Goal: Information Seeking & Learning: Learn about a topic

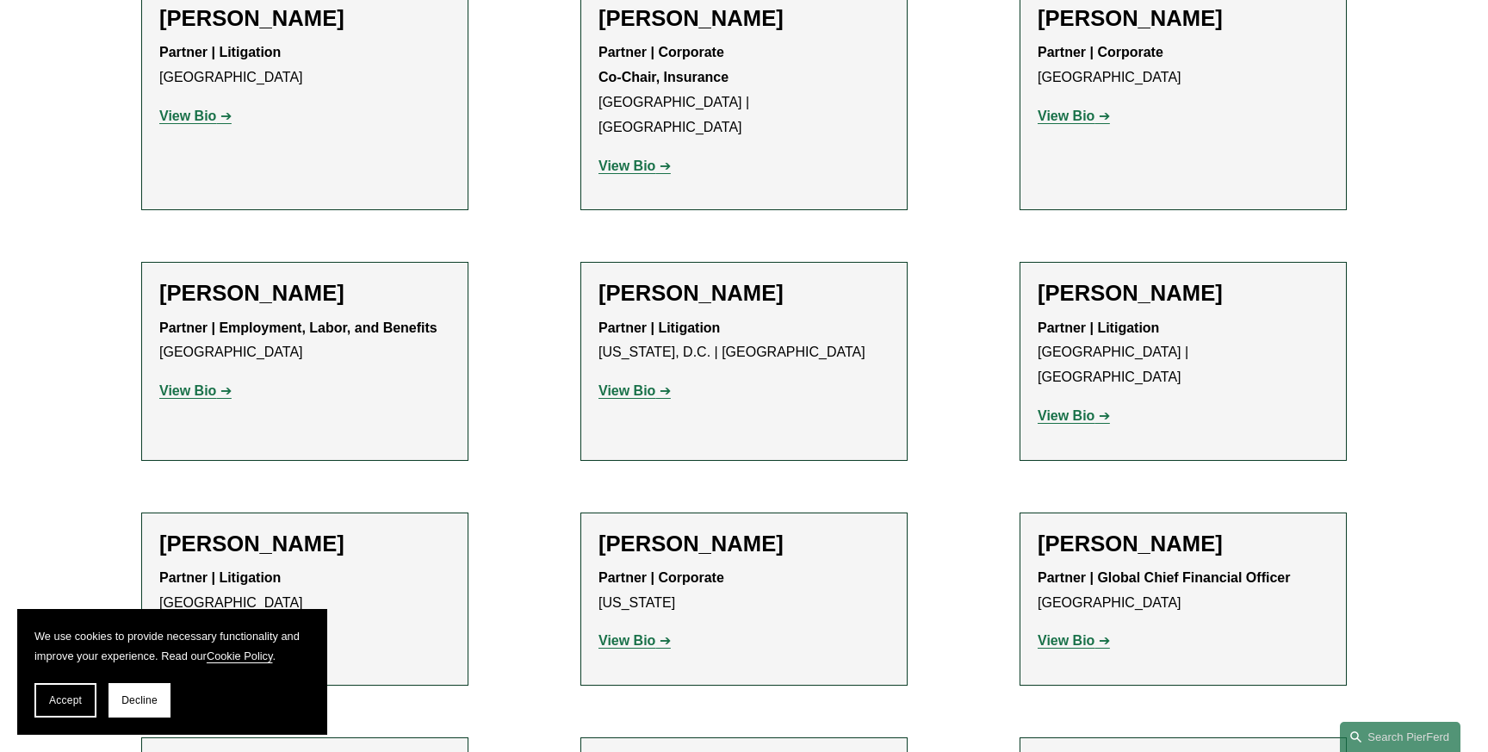
scroll to position [13338, 0]
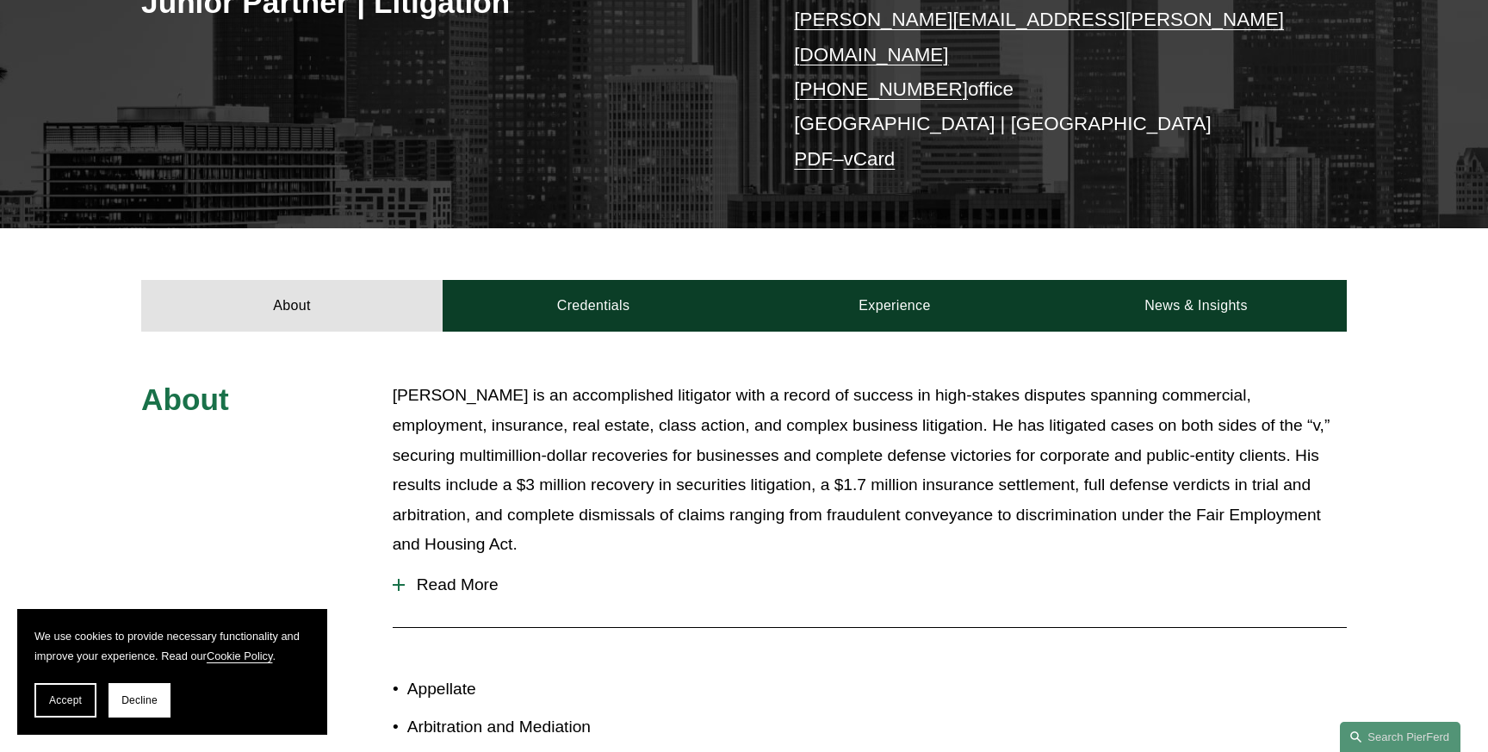
scroll to position [374, 0]
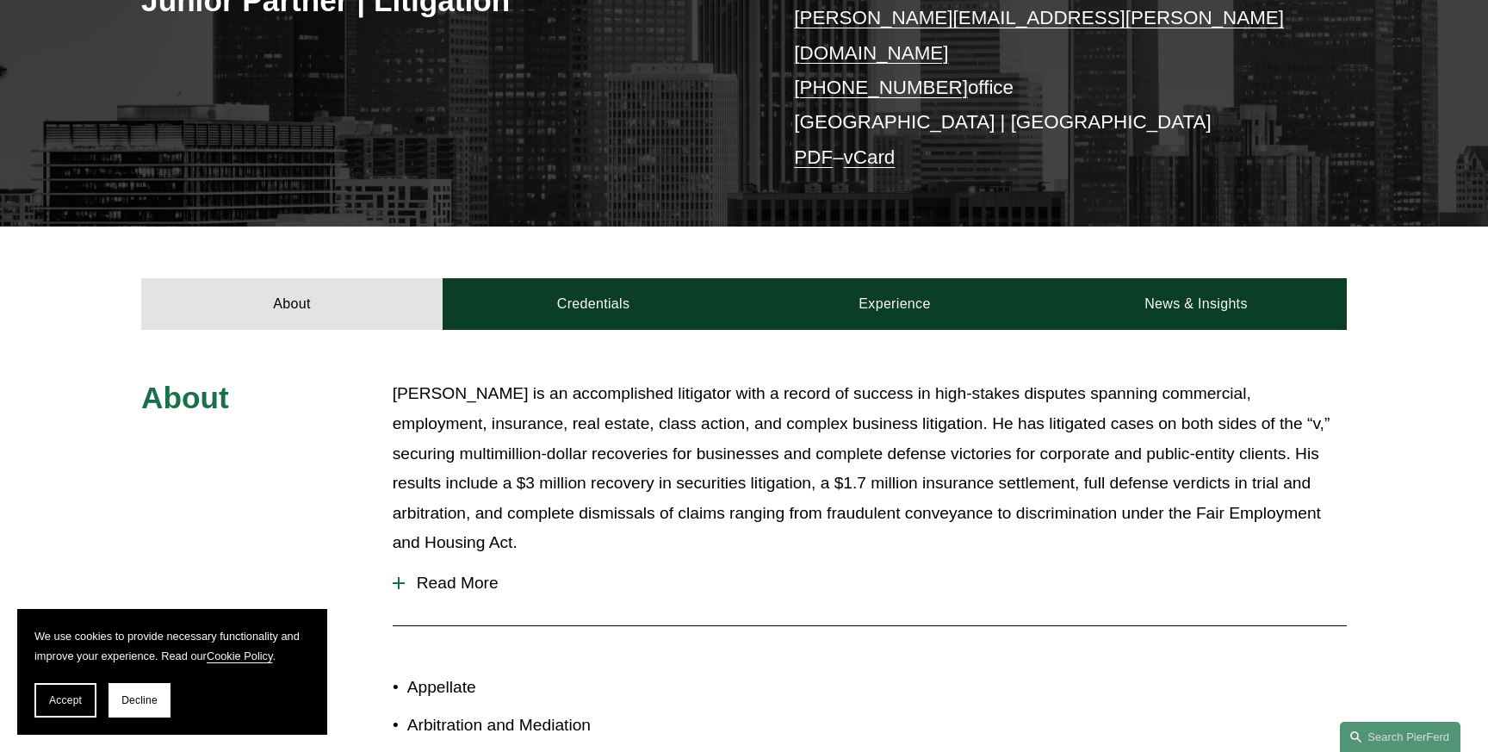
click at [457, 573] on span "Read More" at bounding box center [876, 582] width 942 height 19
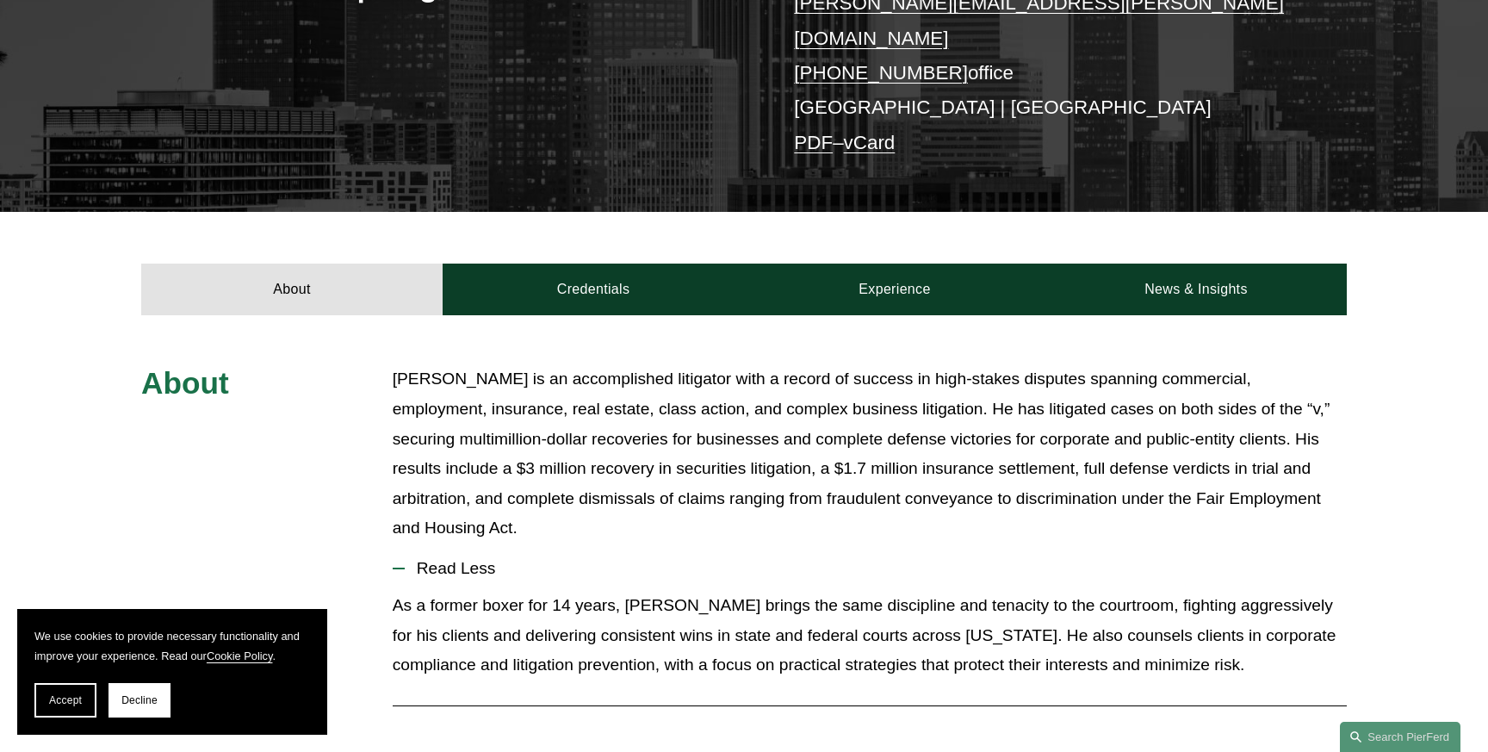
scroll to position [381, 0]
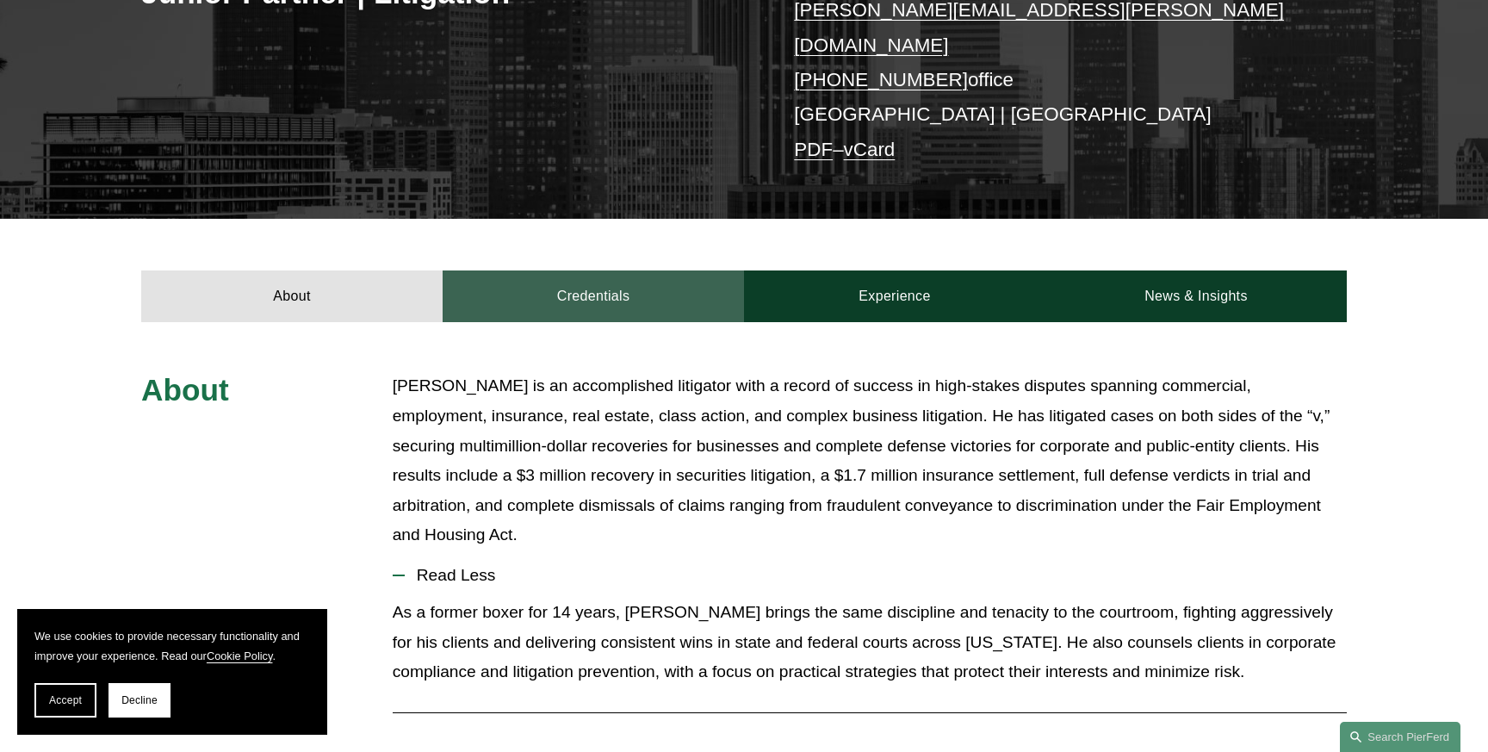
click at [588, 294] on link "Credentials" at bounding box center [593, 296] width 301 height 52
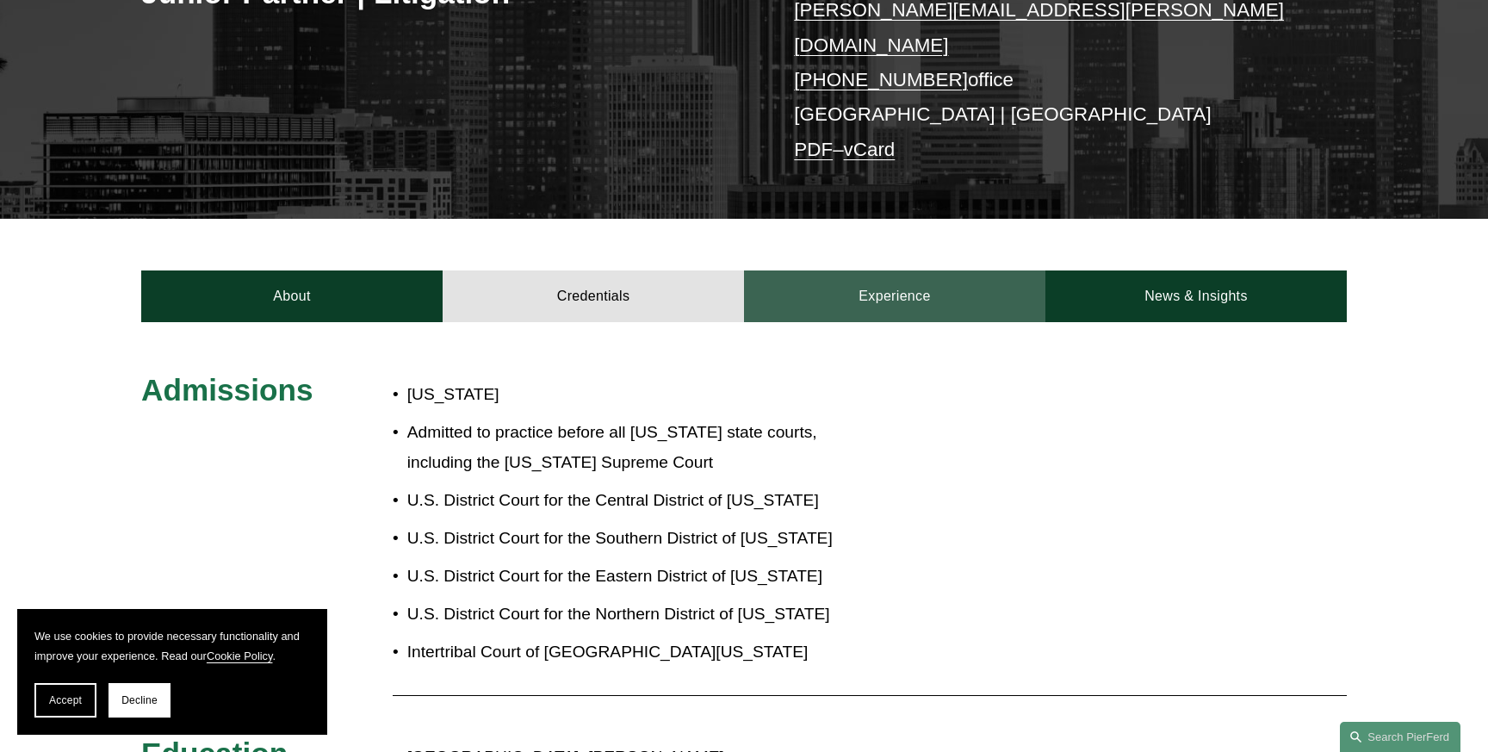
click at [870, 290] on link "Experience" at bounding box center [894, 296] width 301 height 52
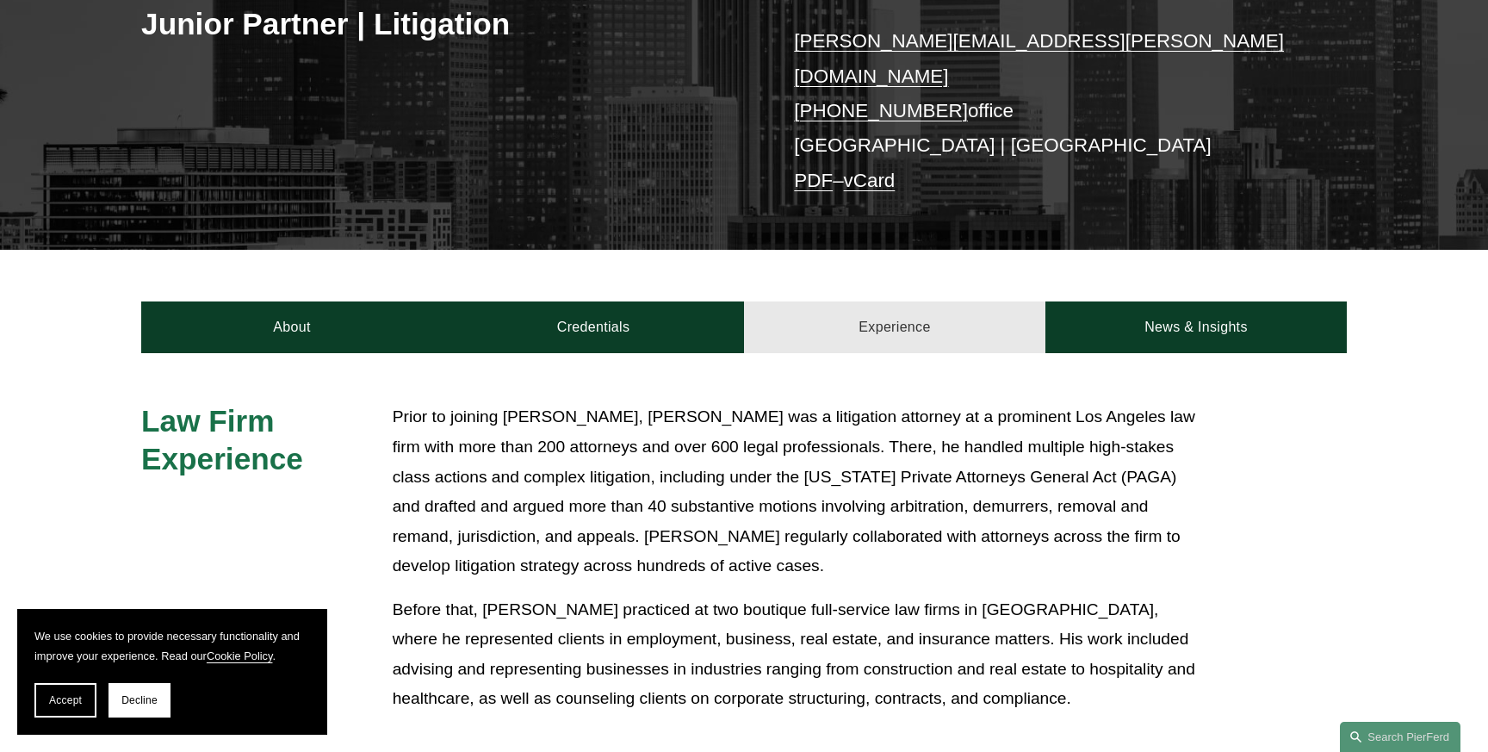
scroll to position [351, 0]
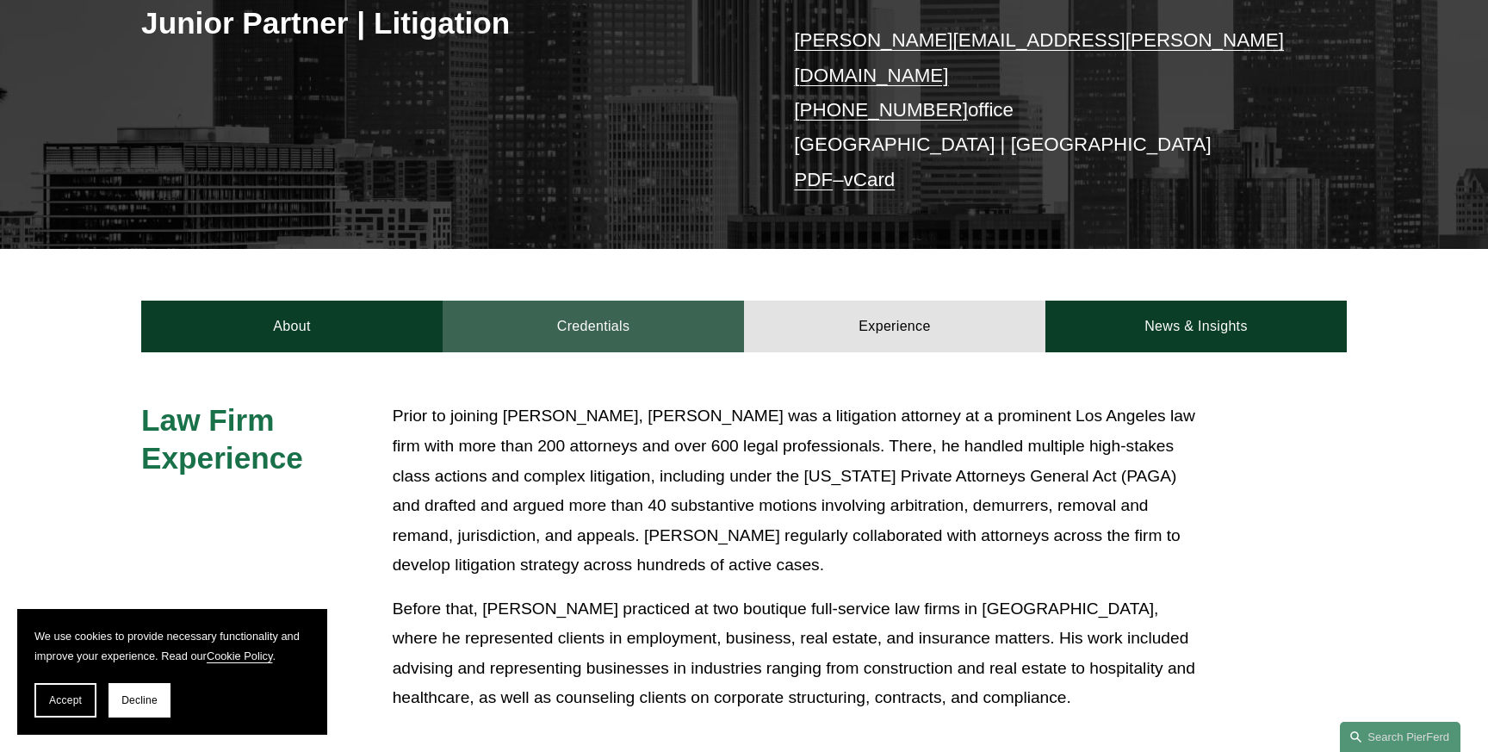
click at [679, 300] on link "Credentials" at bounding box center [593, 326] width 301 height 52
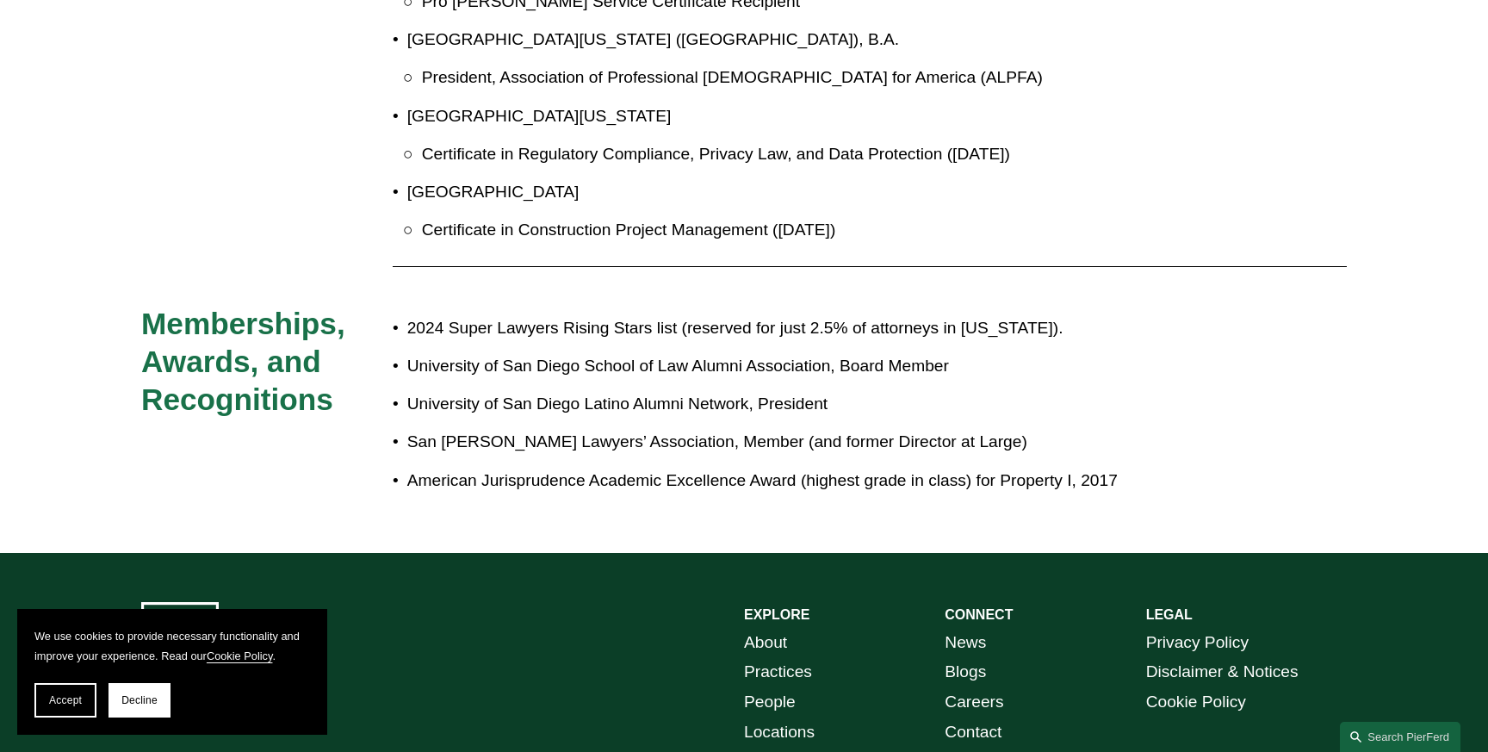
scroll to position [1508, 0]
